Goal: Transaction & Acquisition: Download file/media

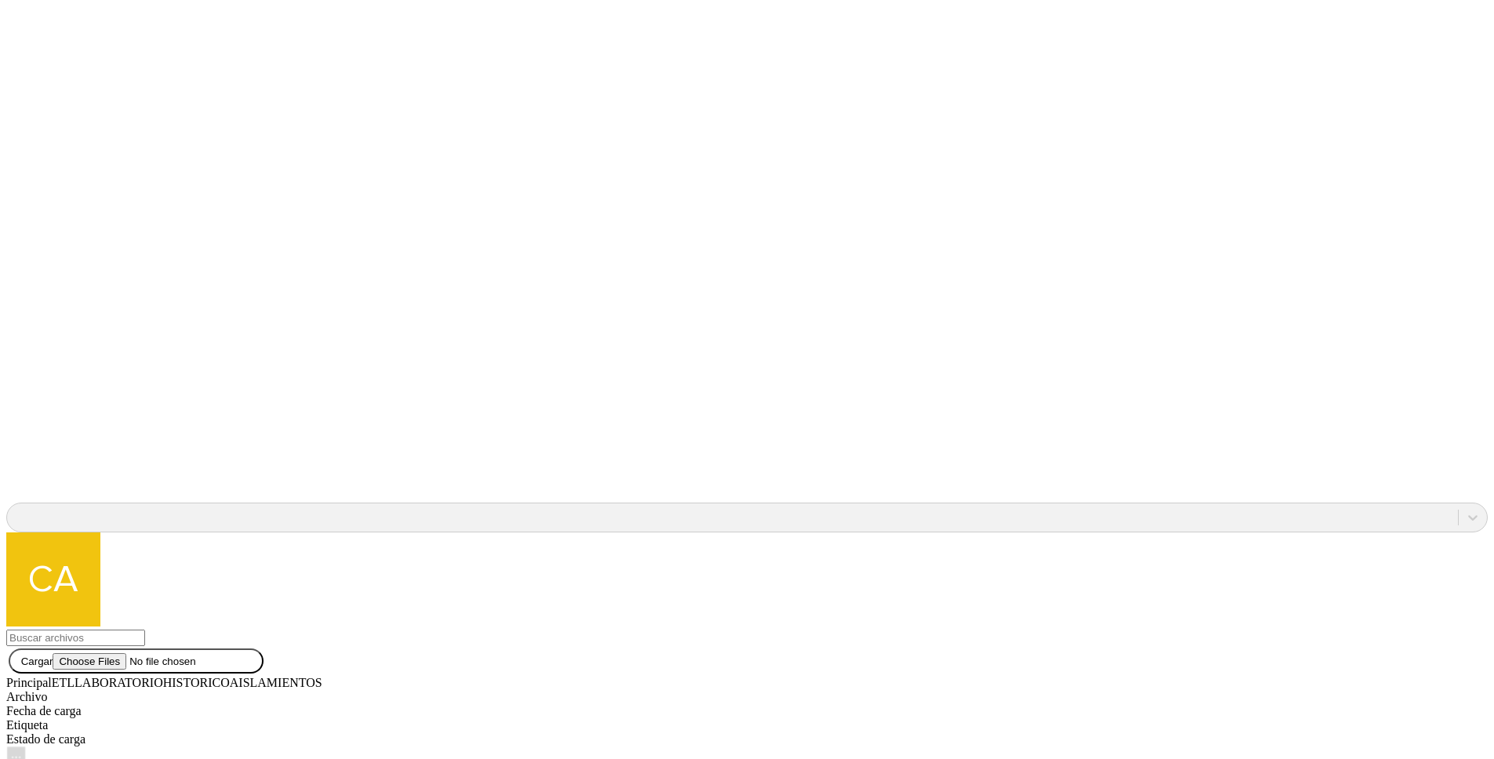
scroll to position [1413, 0]
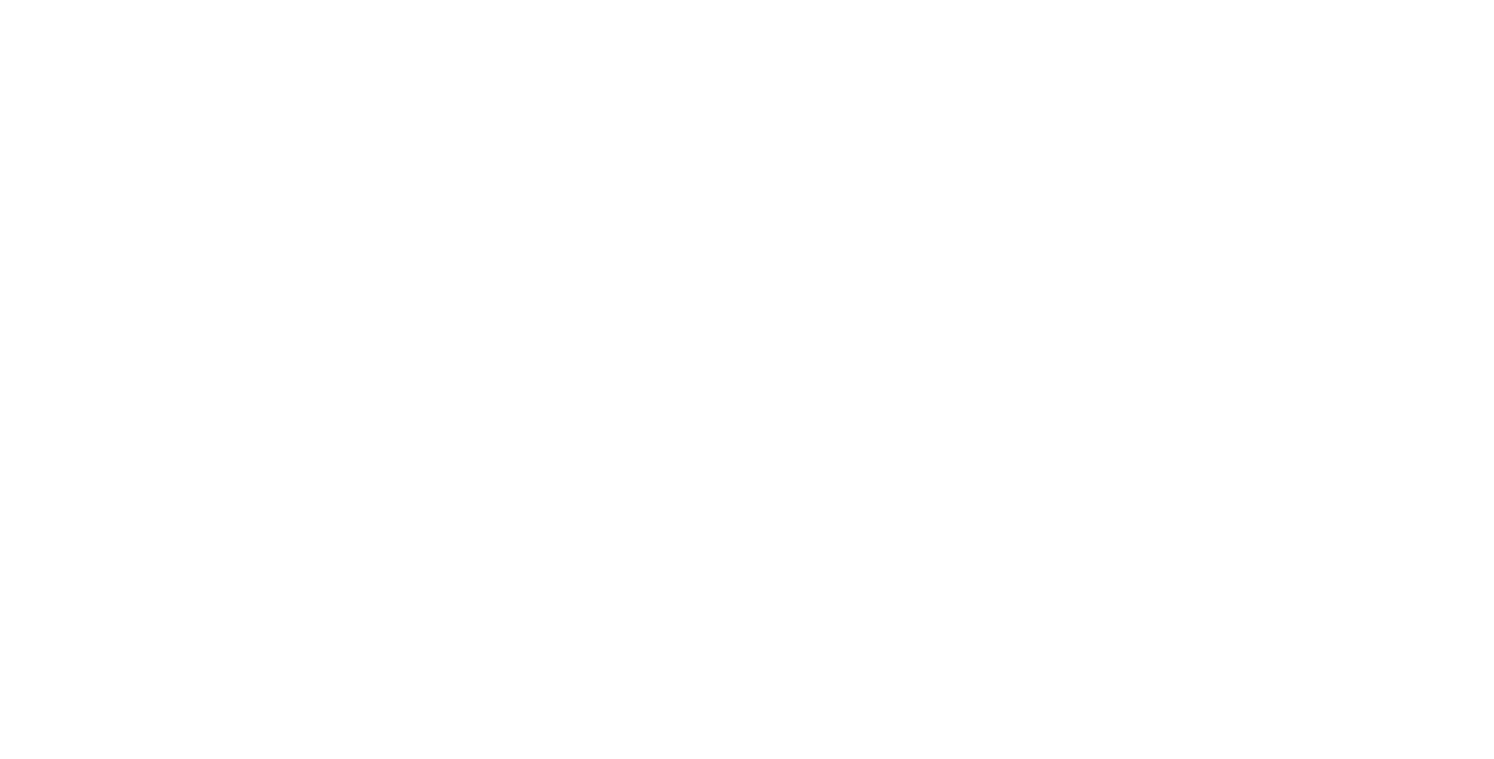
scroll to position [610, 0]
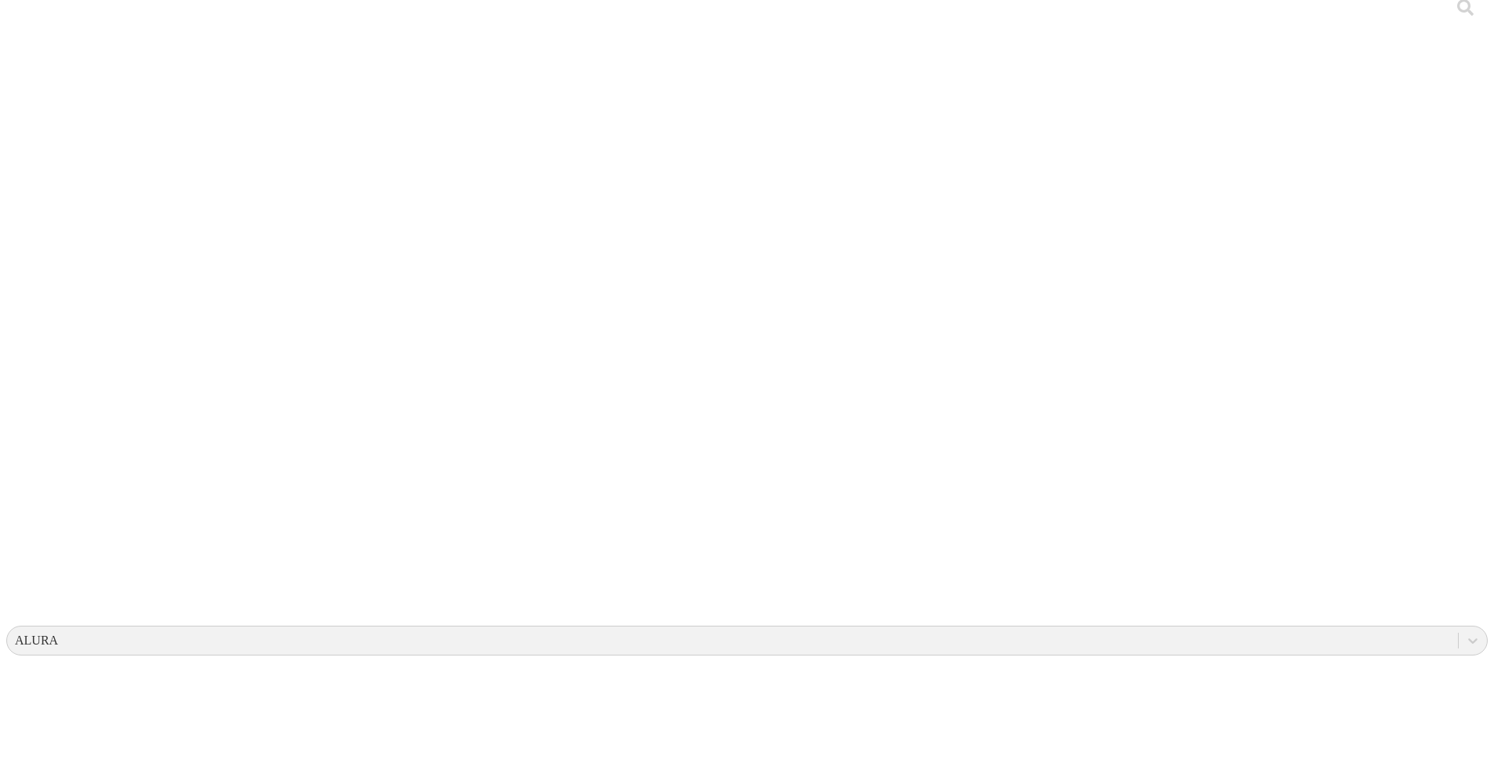
scroll to position [0, 0]
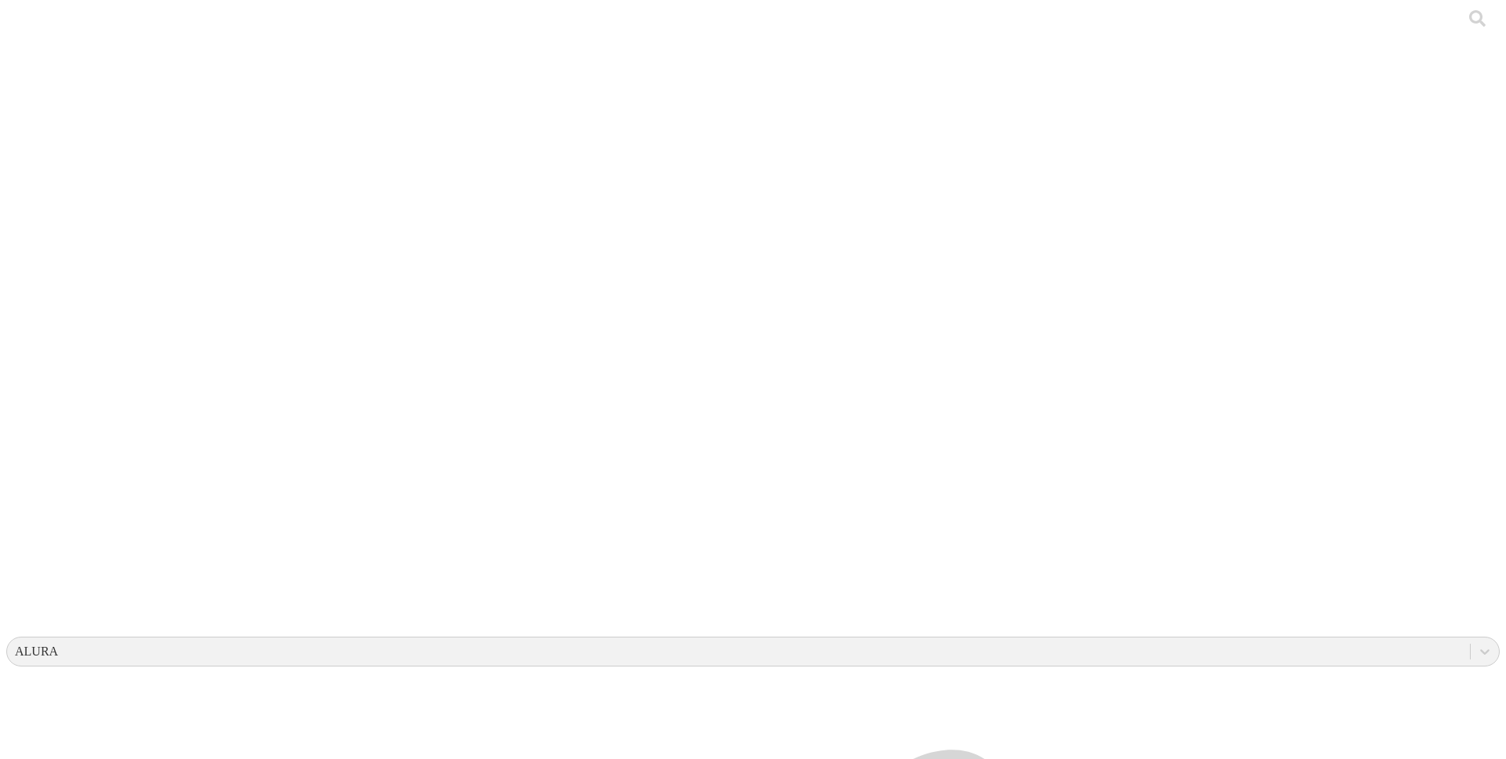
click at [326, 193] on div at bounding box center [759, 379] width 1506 height 759
